Goal: Find specific page/section: Find specific page/section

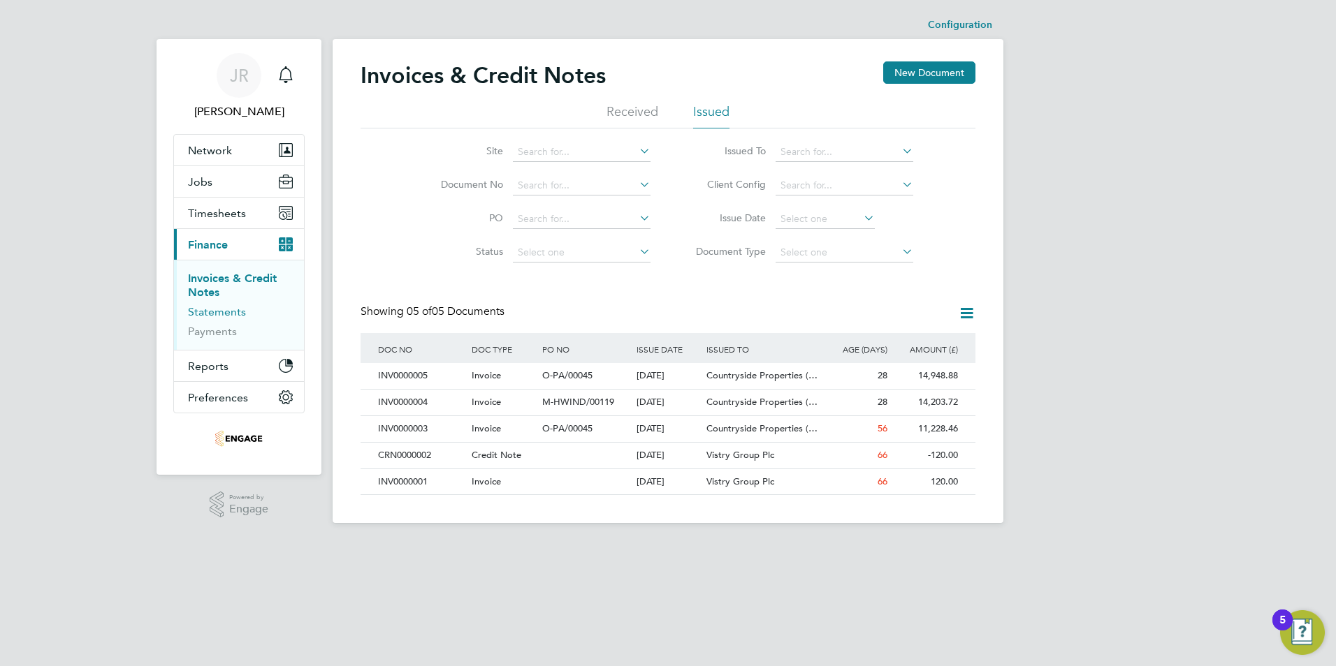
click at [223, 313] on link "Statements" at bounding box center [217, 311] width 58 height 13
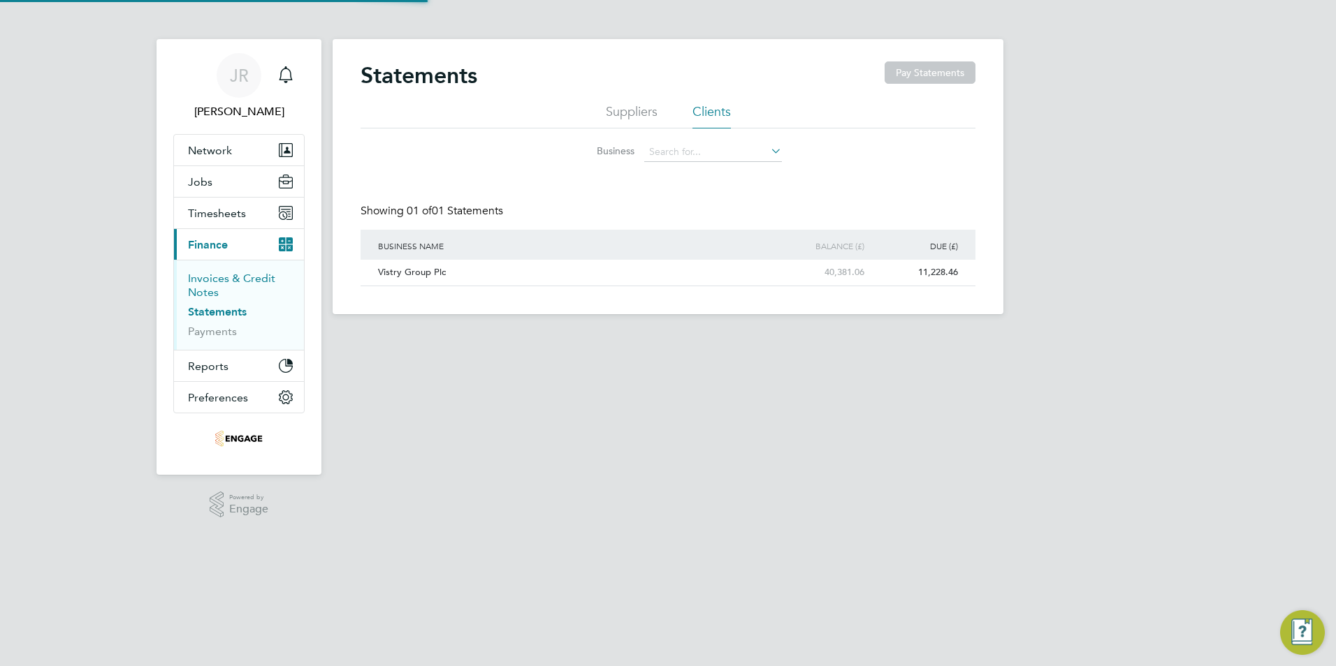
click at [216, 289] on link "Invoices & Credit Notes" at bounding box center [231, 285] width 87 height 27
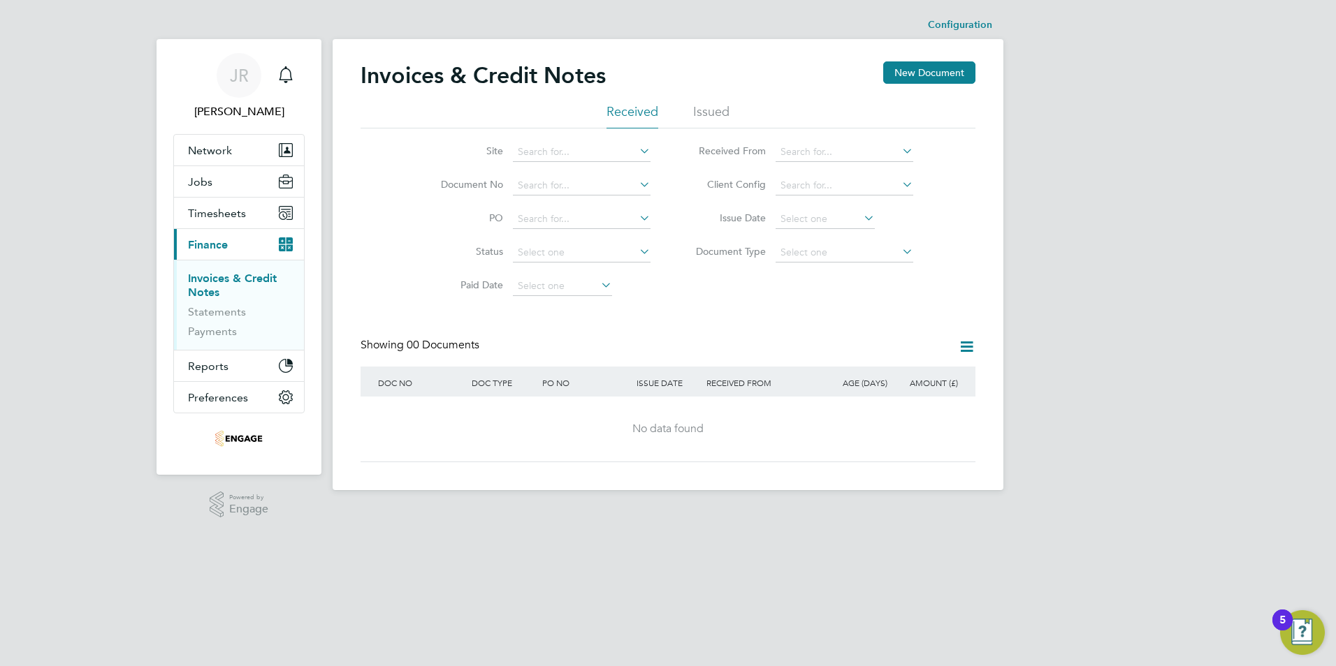
click at [695, 110] on li "Issued" at bounding box center [711, 115] width 36 height 25
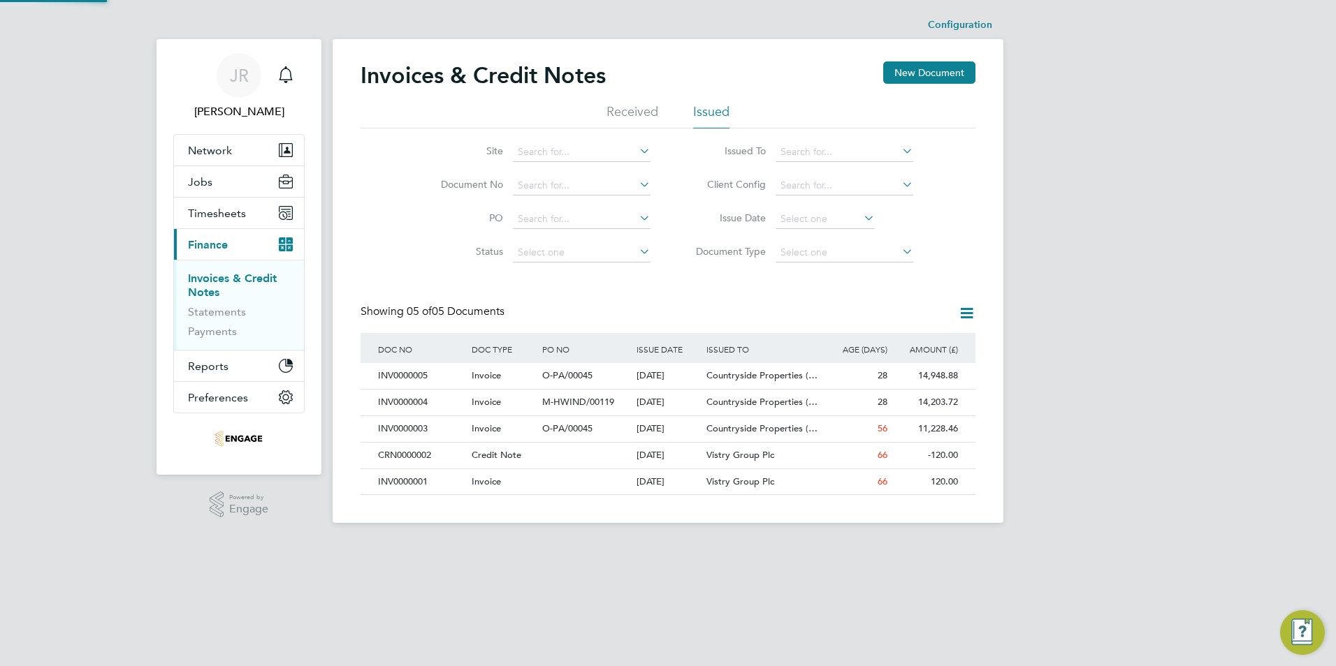
scroll to position [7, 7]
